Goal: Check status: Check status

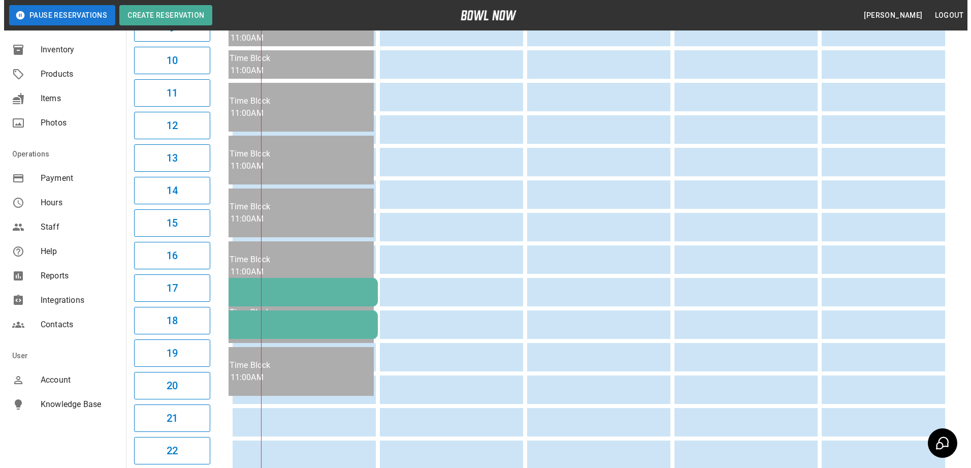
scroll to position [457, 0]
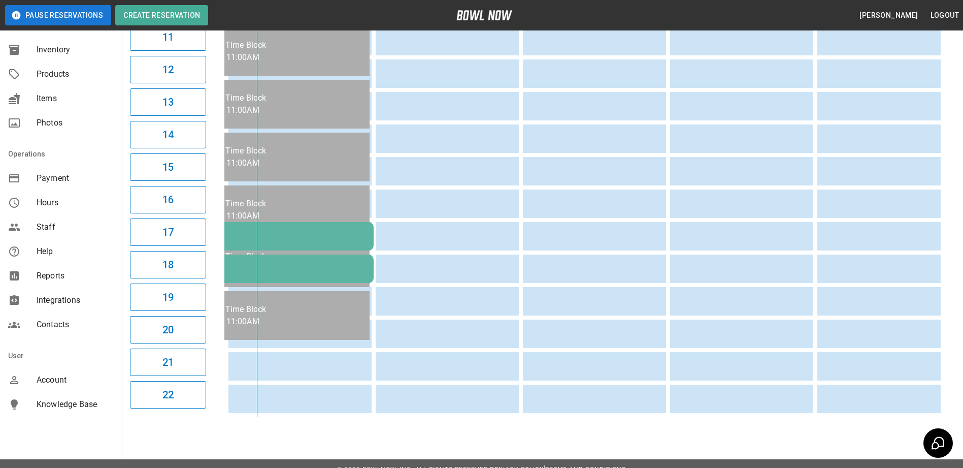
click at [336, 269] on div "[PERSON_NAME]" at bounding box center [227, 268] width 276 height 11
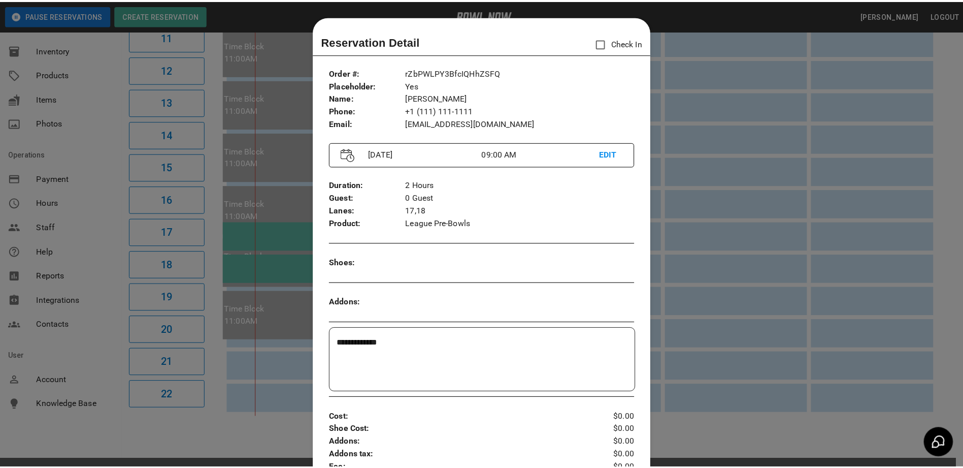
scroll to position [16, 0]
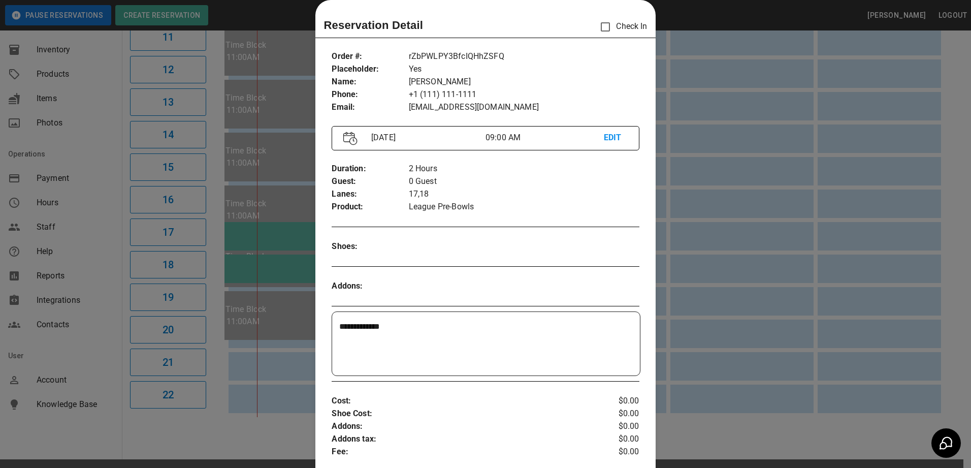
click at [727, 126] on div at bounding box center [485, 234] width 971 height 468
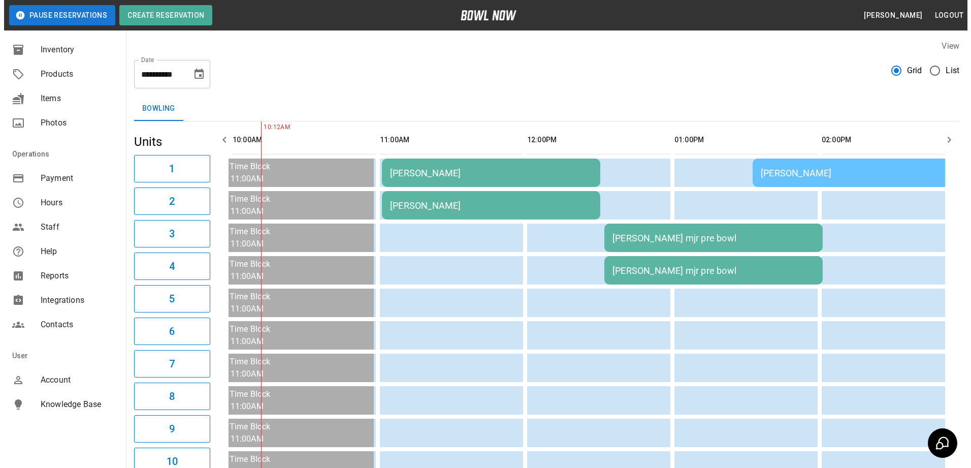
scroll to position [0, 0]
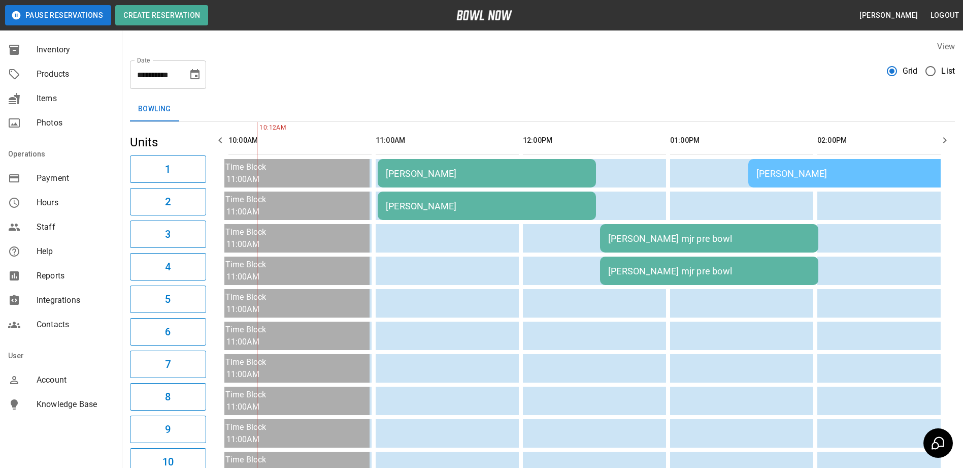
click at [792, 179] on td "[PERSON_NAME]" at bounding box center [894, 173] width 292 height 28
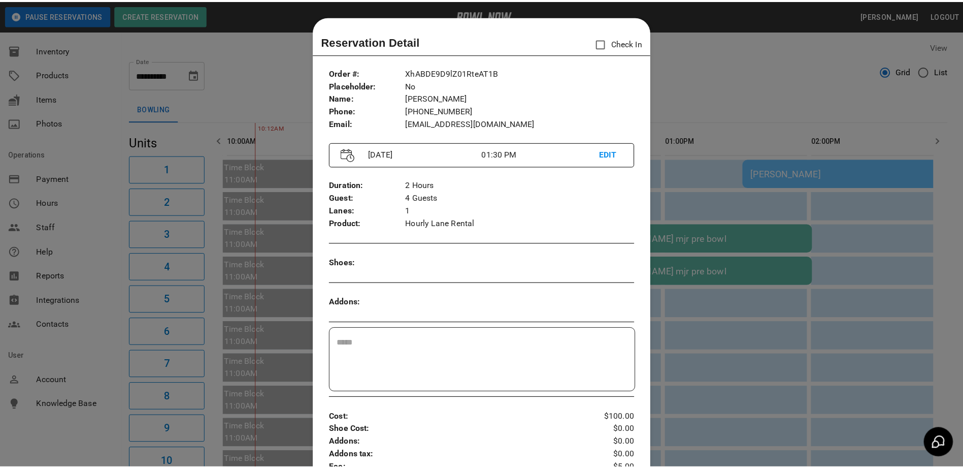
scroll to position [16, 0]
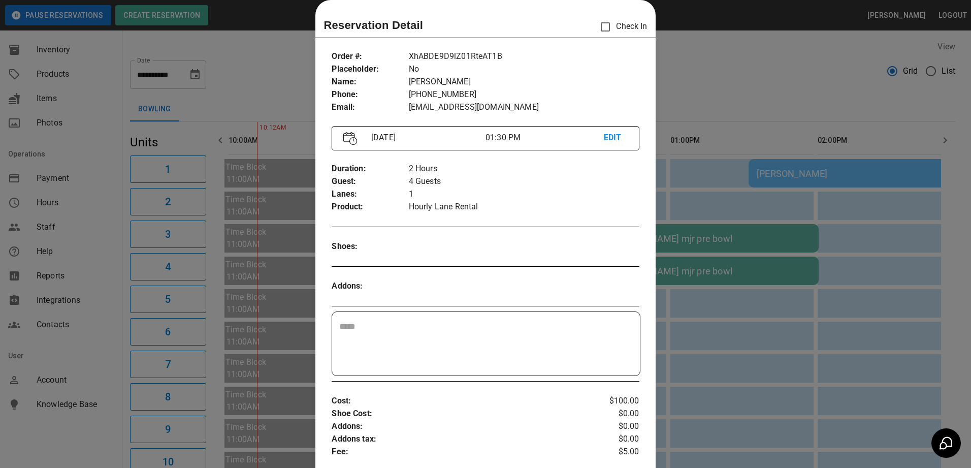
click at [748, 101] on div at bounding box center [485, 234] width 971 height 468
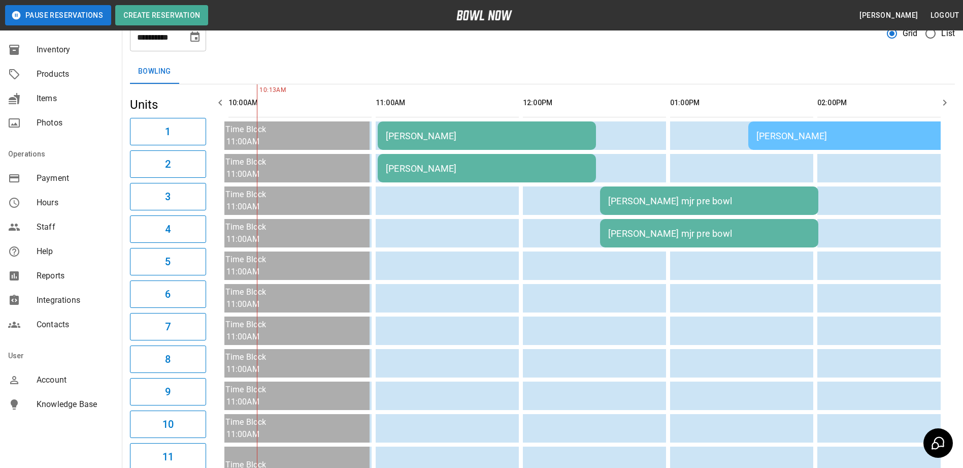
scroll to position [20, 0]
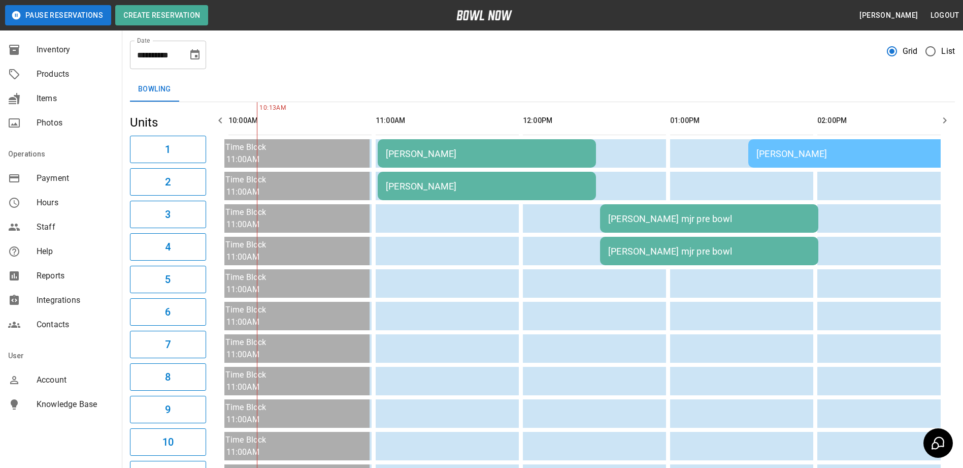
click at [198, 56] on icon "Choose date, selected date is Sep 28, 2025" at bounding box center [195, 55] width 12 height 12
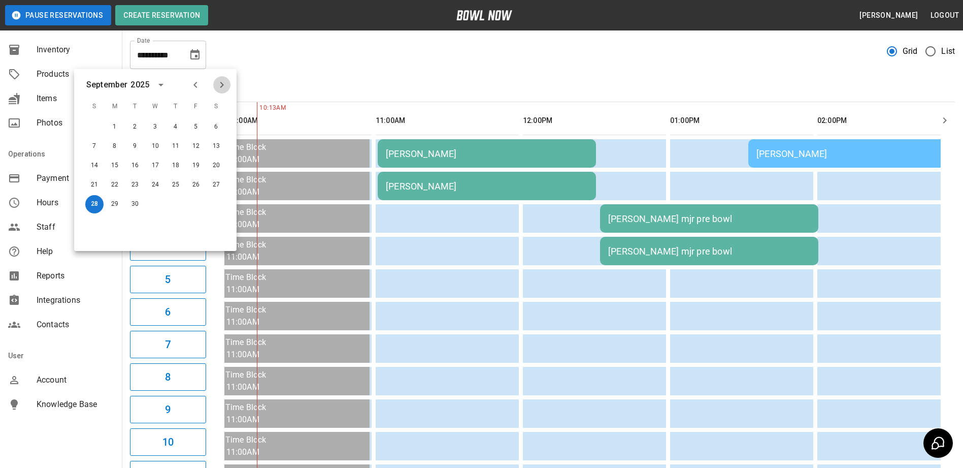
click at [225, 83] on icon "Next month" at bounding box center [222, 85] width 12 height 12
click at [217, 142] on button "8" at bounding box center [216, 146] width 18 height 18
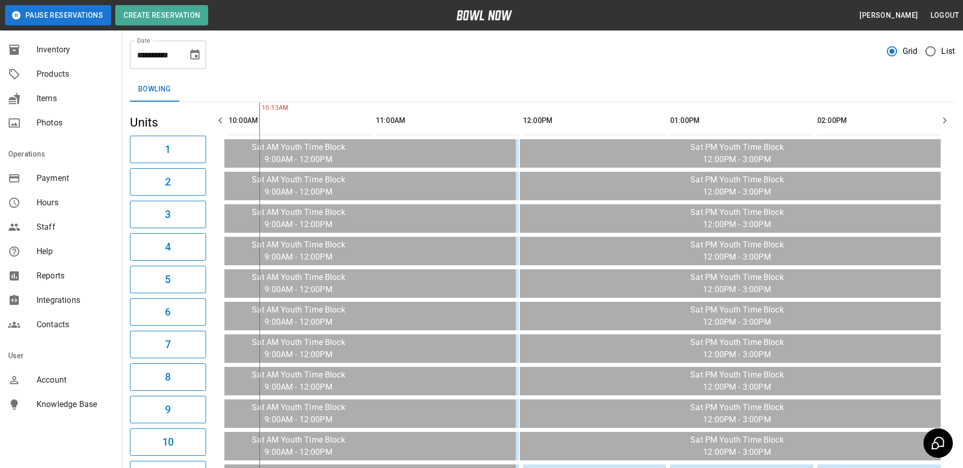
click at [946, 117] on icon "button" at bounding box center [945, 120] width 12 height 12
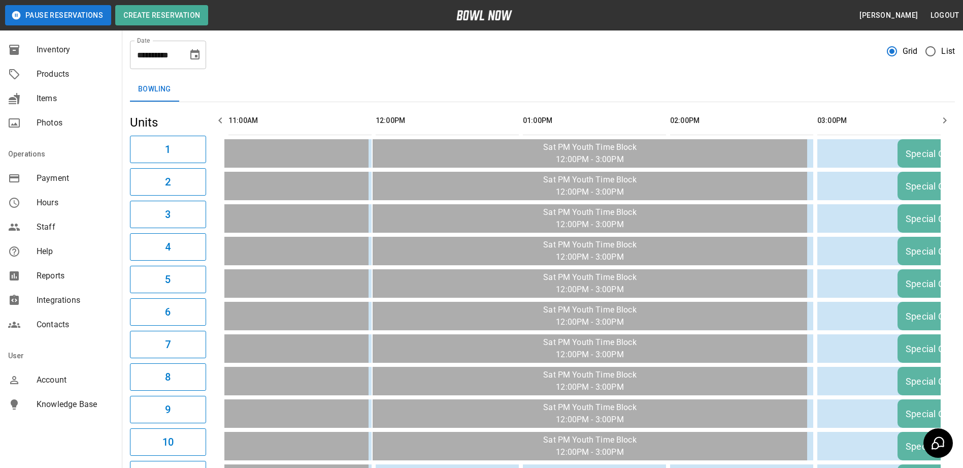
click at [946, 117] on icon "button" at bounding box center [945, 120] width 12 height 12
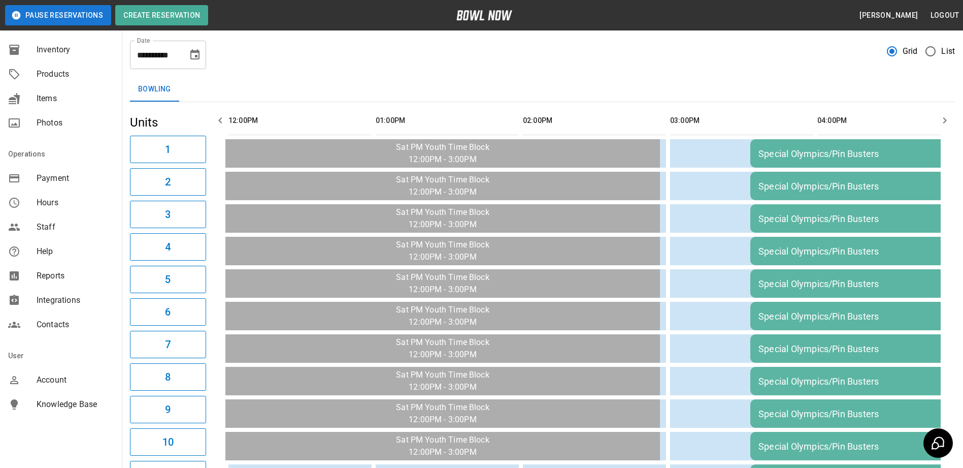
click at [946, 117] on icon "button" at bounding box center [945, 120] width 12 height 12
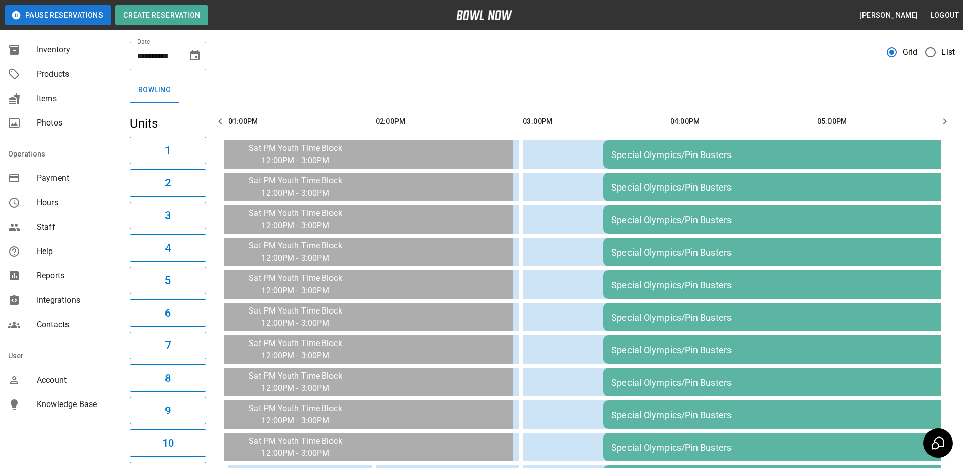
scroll to position [0, 0]
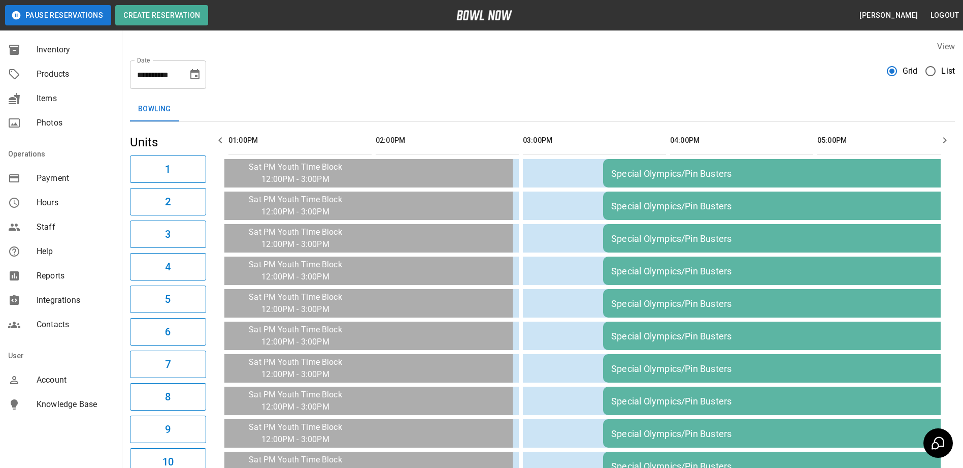
click at [197, 78] on icon "Choose date, selected date is Nov 8, 2025" at bounding box center [194, 74] width 9 height 10
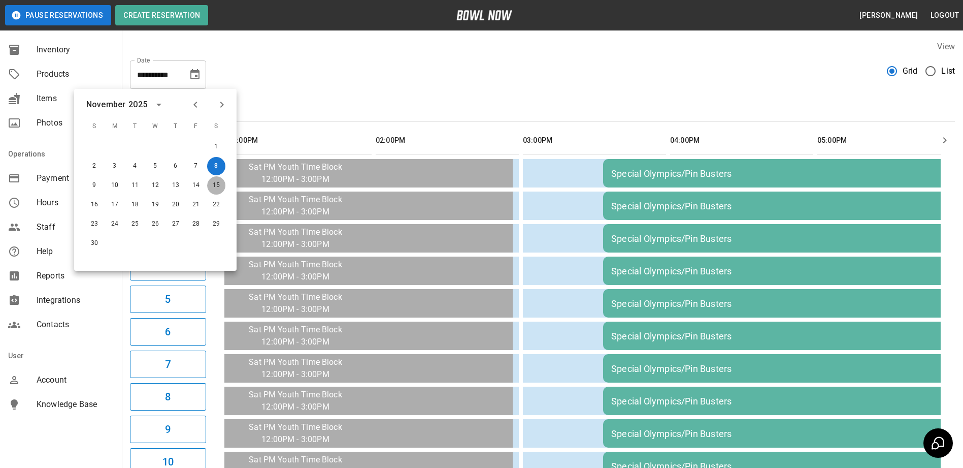
click at [213, 184] on button "15" at bounding box center [216, 185] width 18 height 18
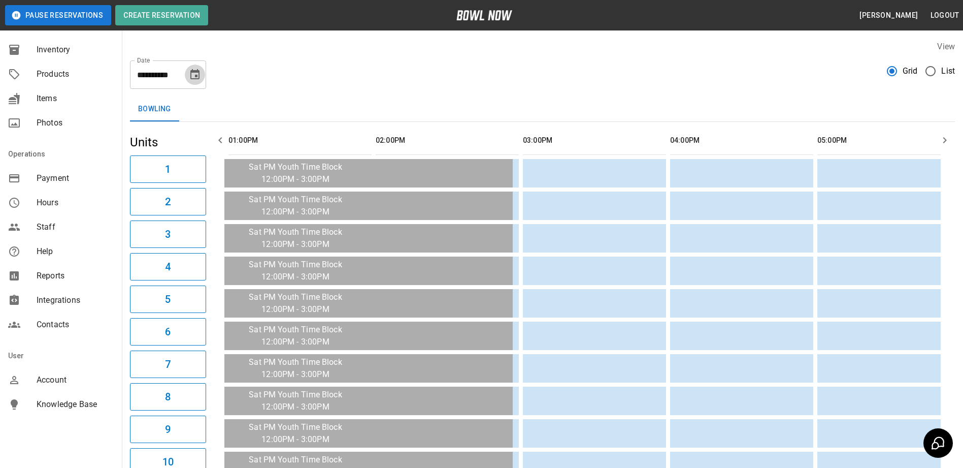
click at [194, 73] on icon "Choose date, selected date is Nov 15, 2025" at bounding box center [194, 74] width 9 height 10
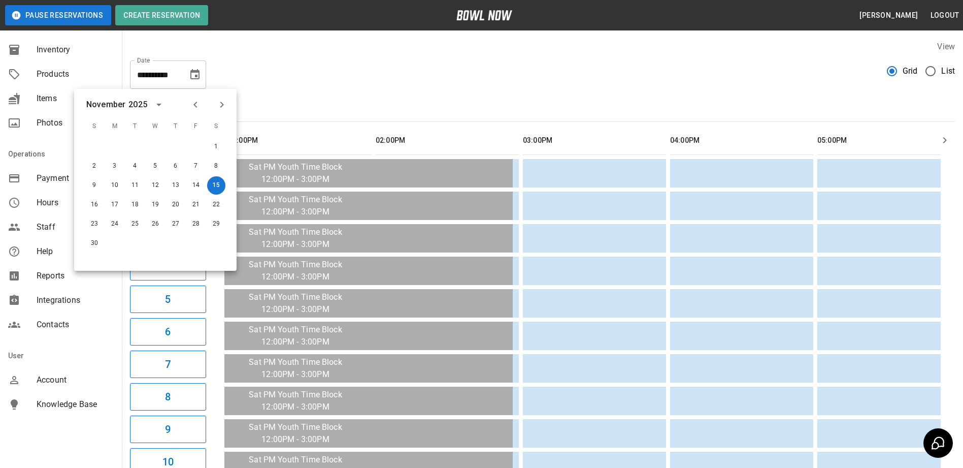
click at [146, 101] on div "2025" at bounding box center [137, 104] width 19 height 12
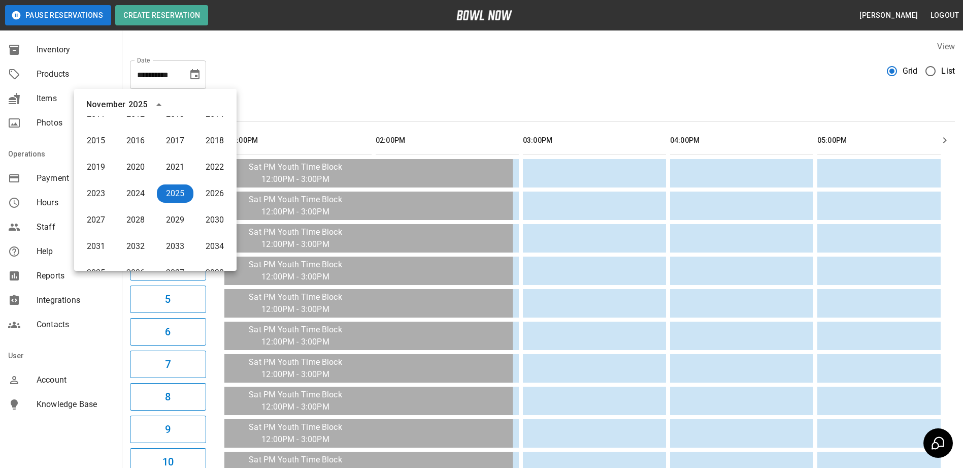
click at [146, 101] on div "2025" at bounding box center [137, 104] width 19 height 12
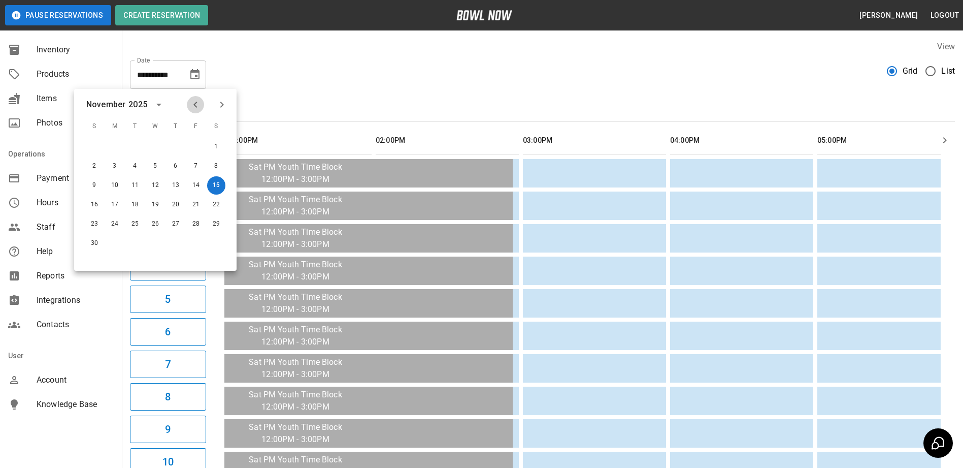
click at [201, 101] on icon "Previous month" at bounding box center [195, 104] width 12 height 12
click at [90, 225] on button "28" at bounding box center [94, 224] width 18 height 18
type input "**********"
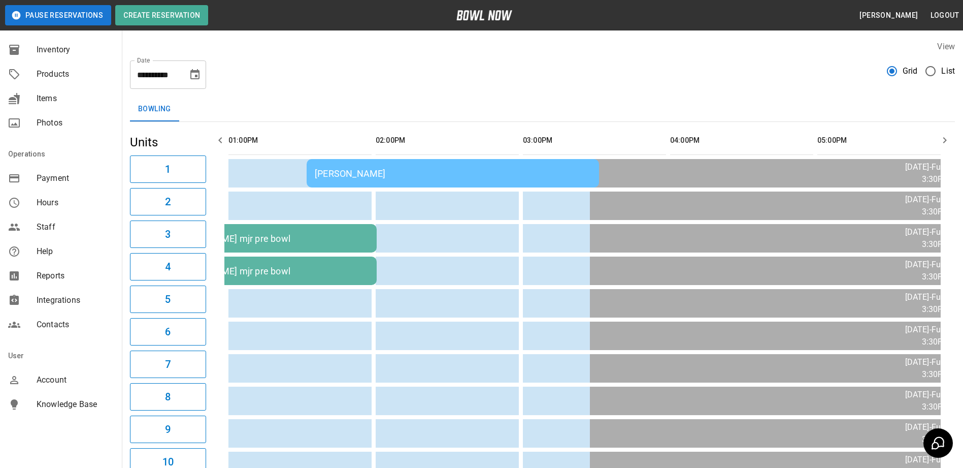
click at [224, 138] on icon "button" at bounding box center [220, 140] width 12 height 12
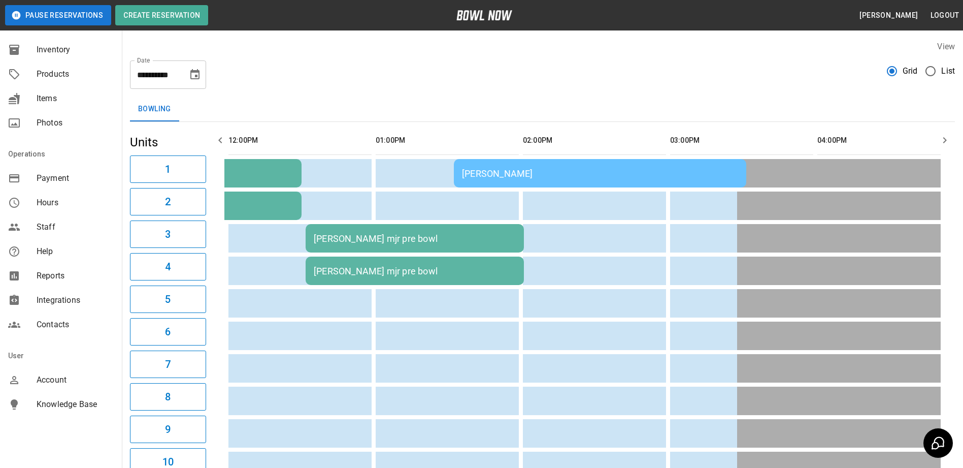
click at [224, 138] on icon "button" at bounding box center [220, 140] width 12 height 12
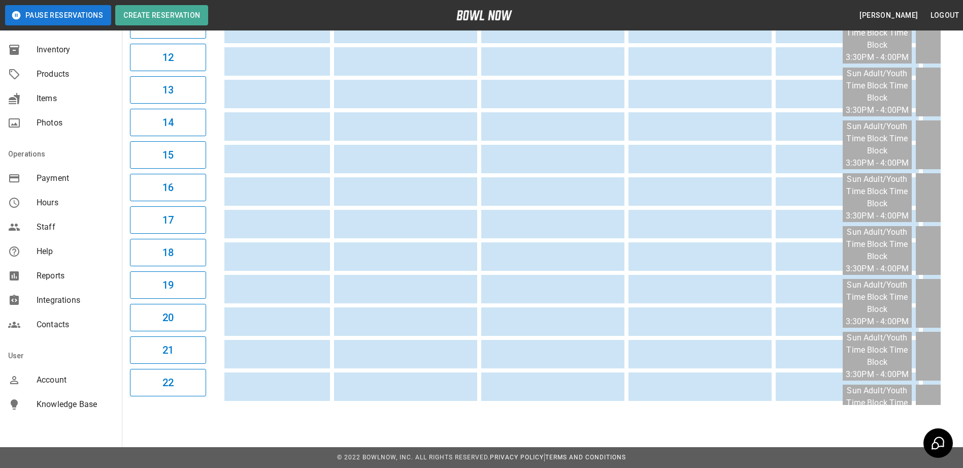
scroll to position [0, 0]
